Goal: Task Accomplishment & Management: Manage account settings

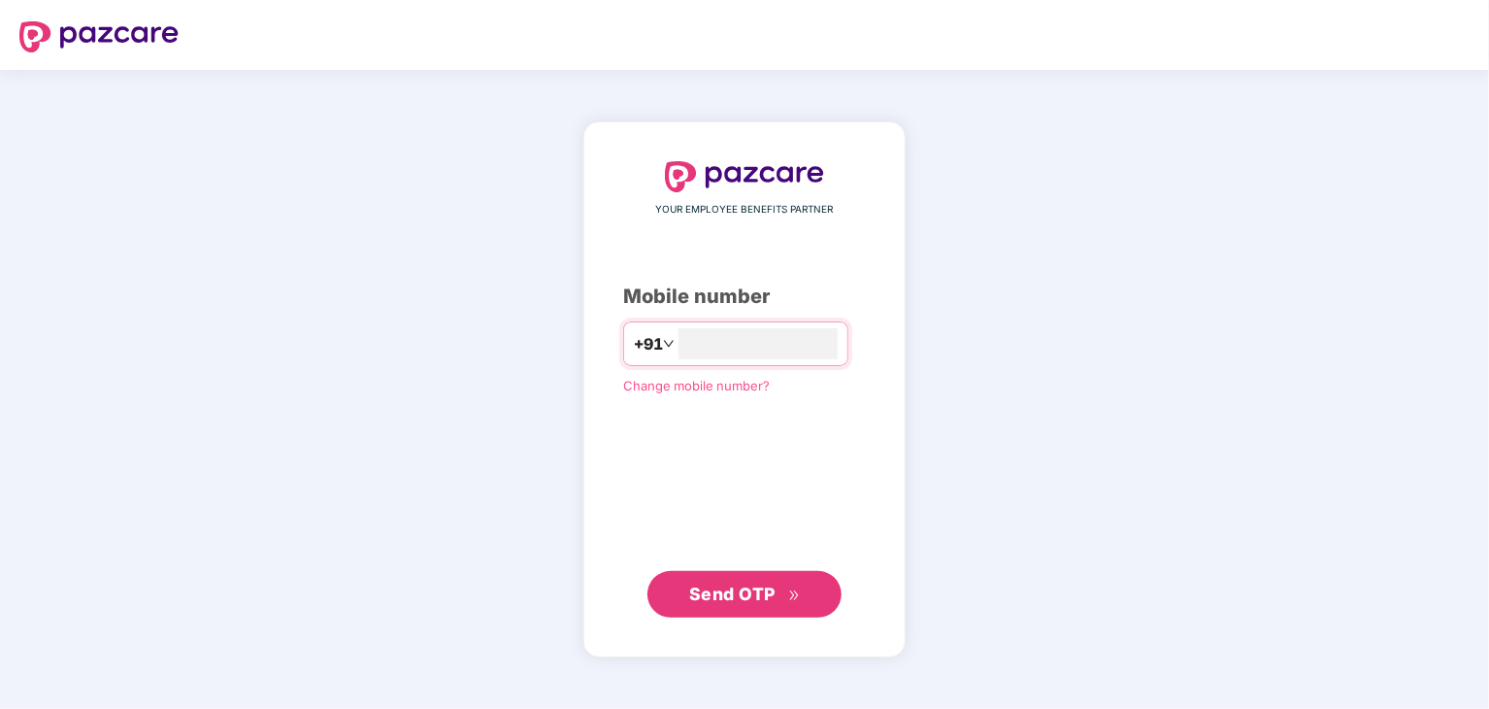
type input "**********"
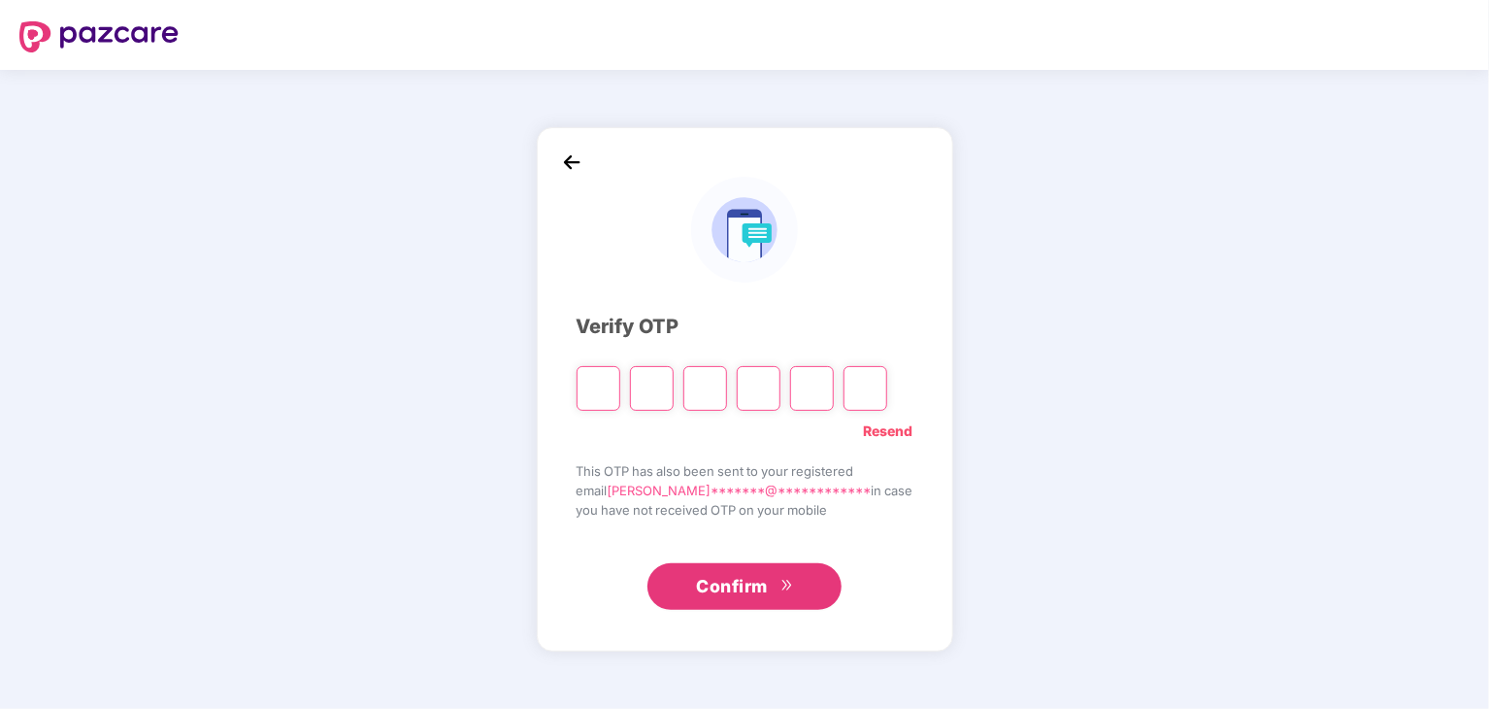
type input "*"
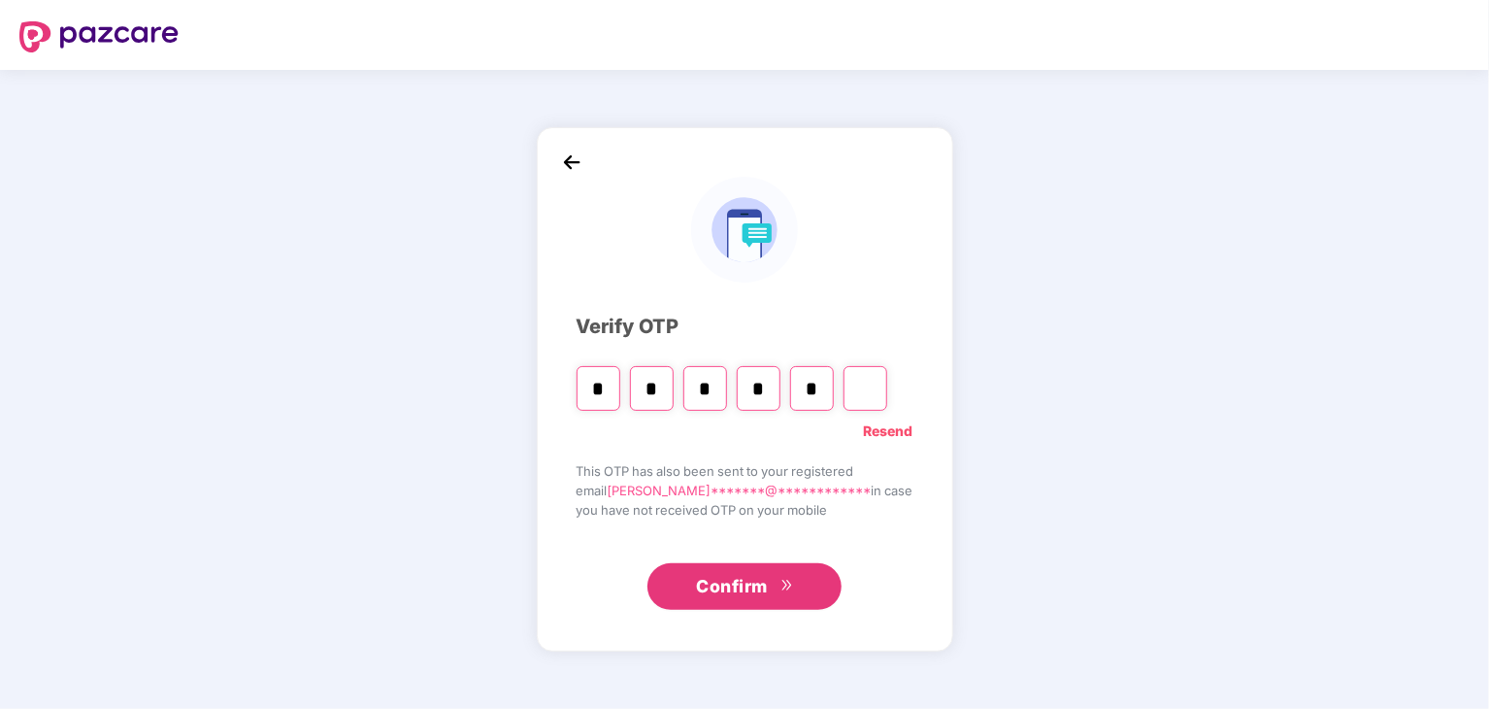
type input "*"
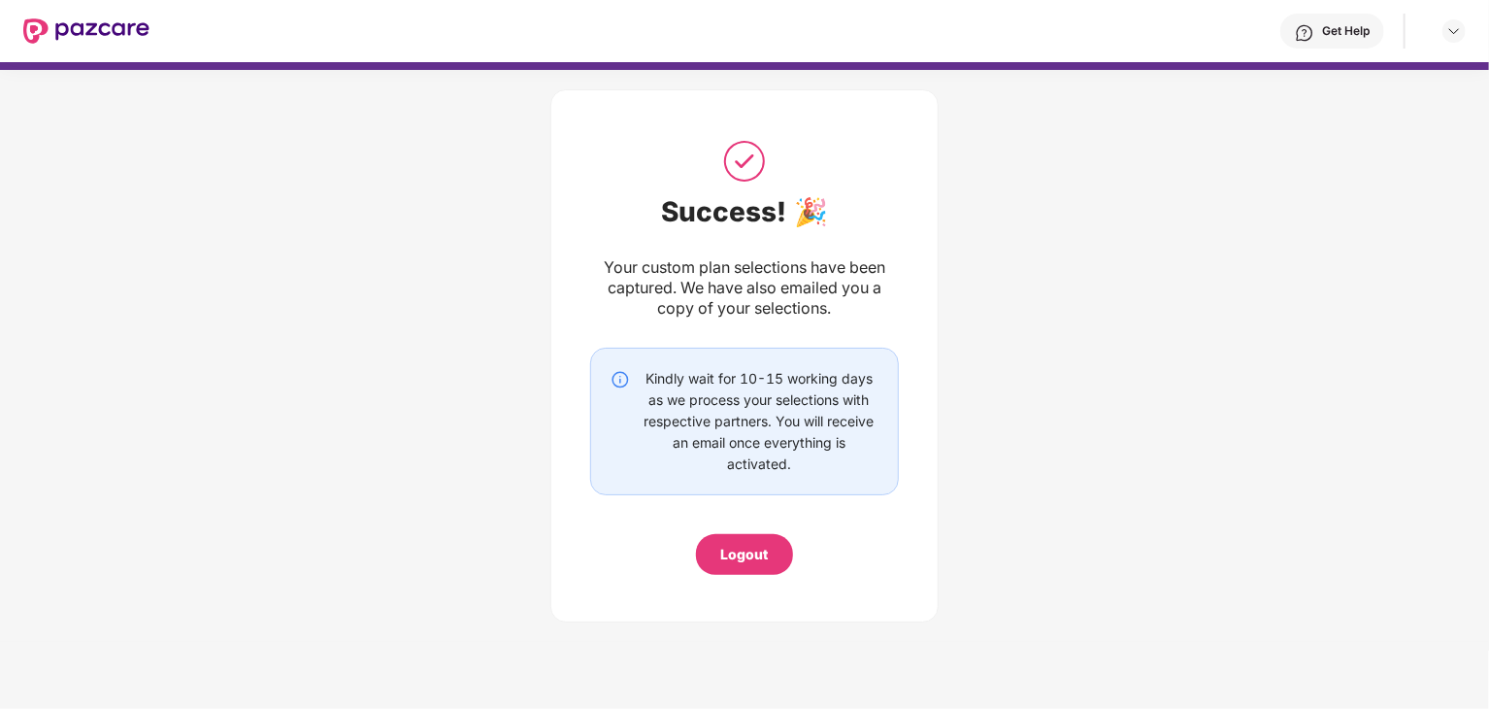
click at [761, 566] on div "Logout" at bounding box center [744, 554] width 97 height 41
